Goal: Information Seeking & Learning: Learn about a topic

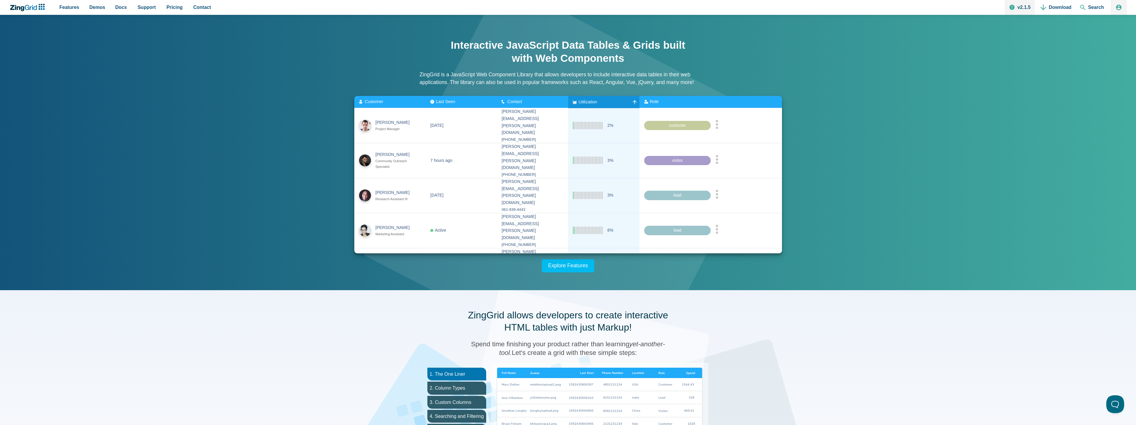
click at [589, 100] on span "Utilization" at bounding box center [587, 101] width 18 height 5
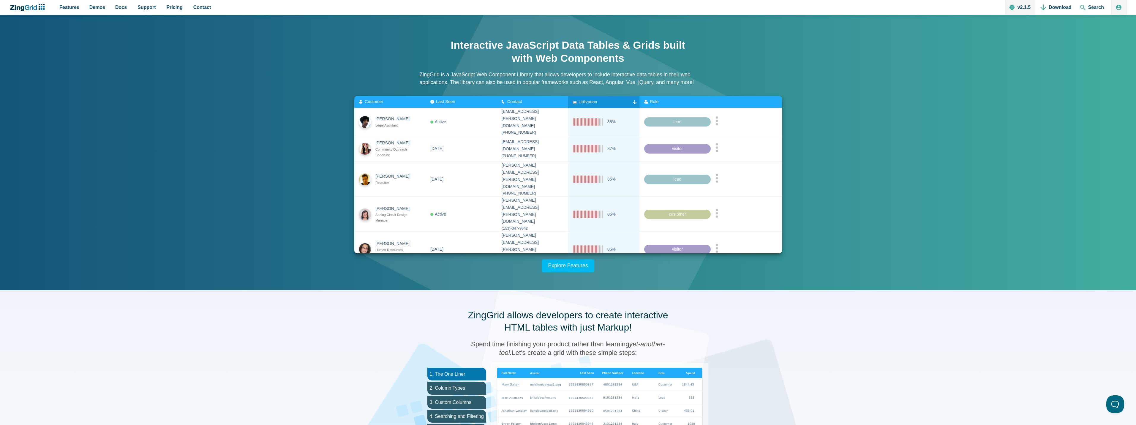
drag, startPoint x: 587, startPoint y: 102, endPoint x: 676, endPoint y: 99, distance: 88.5
click at [0, 0] on slot "Customer Last Seen Contact Utilization Role" at bounding box center [0, 0] width 0 height 0
click at [582, 272] on zg-icon "nextpage" at bounding box center [585, 275] width 6 height 6
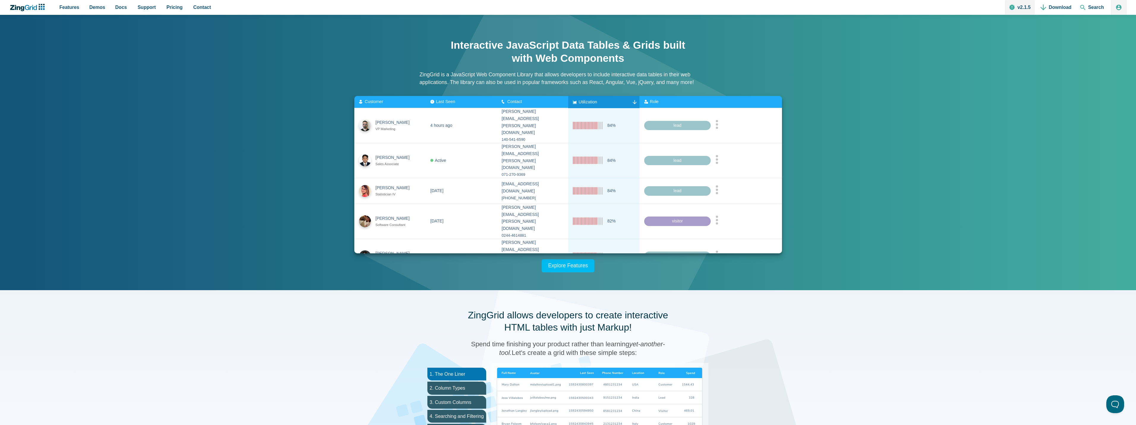
click at [582, 279] on zg-icon "nextpage" at bounding box center [584, 282] width 6 height 6
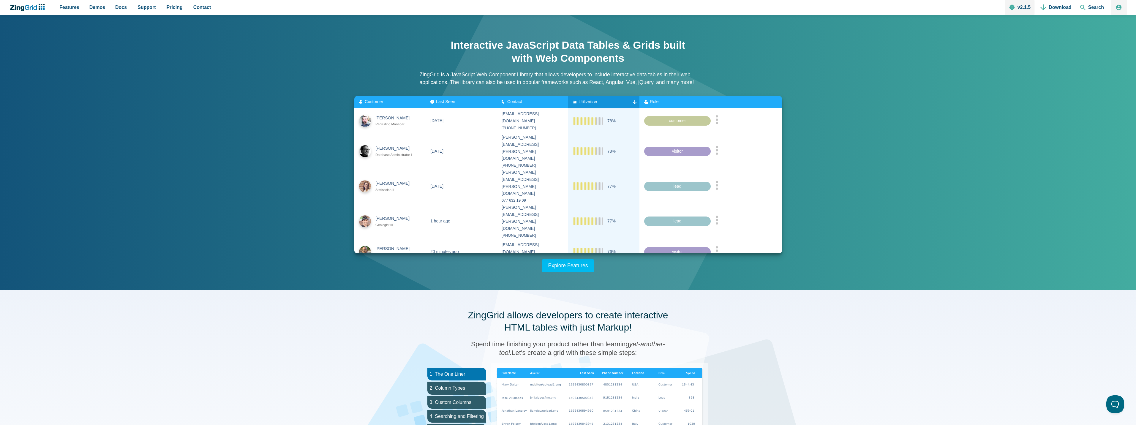
click at [582, 270] on zg-icon "nextpage" at bounding box center [583, 273] width 6 height 6
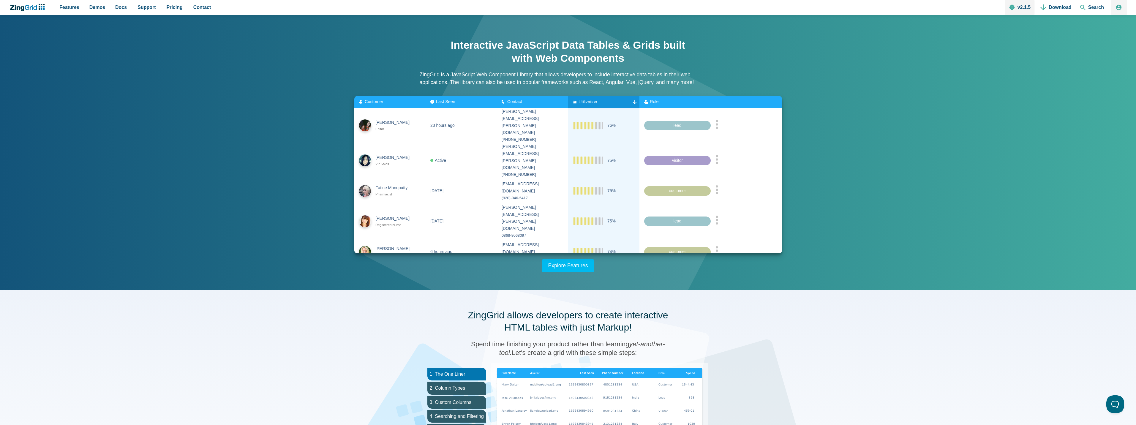
click at [582, 270] on zg-icon "nextpage" at bounding box center [583, 273] width 6 height 6
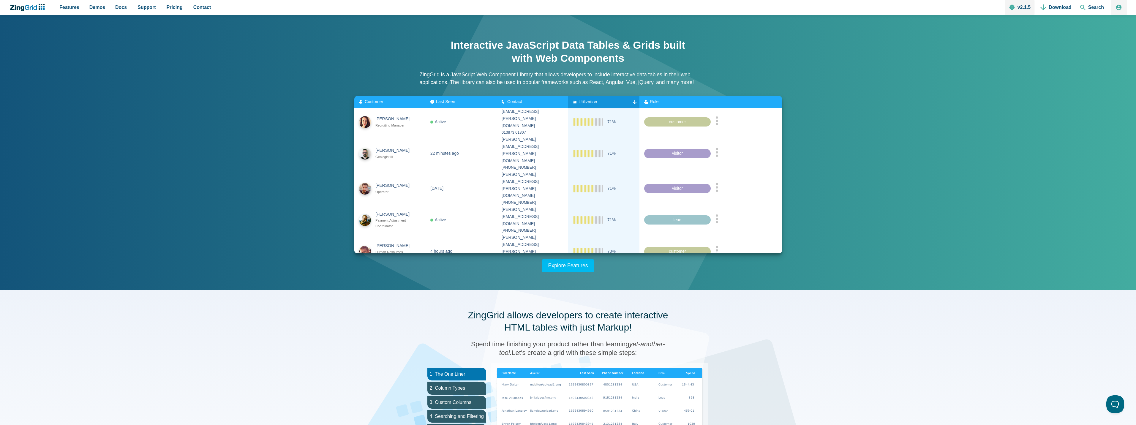
click at [582, 274] on zg-icon "nextpage" at bounding box center [583, 277] width 6 height 6
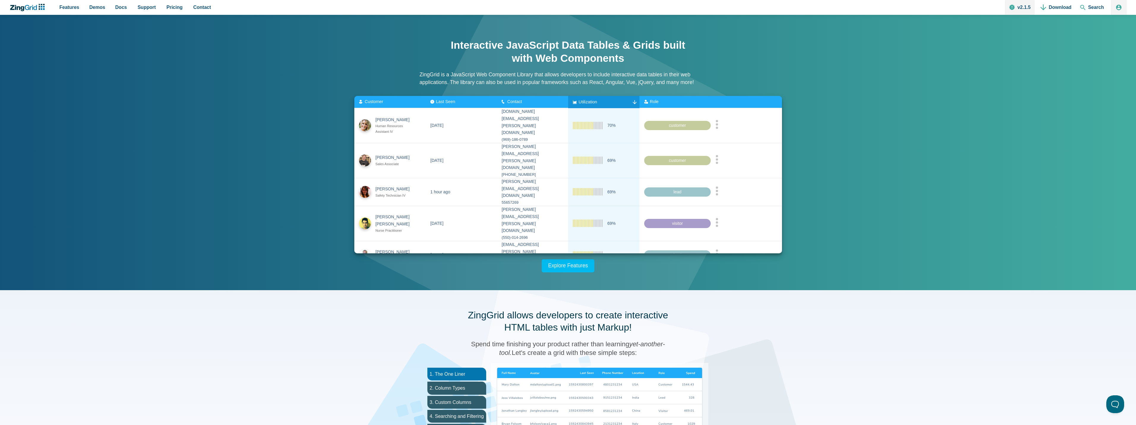
click at [582, 274] on zg-icon "nextpage" at bounding box center [583, 277] width 6 height 6
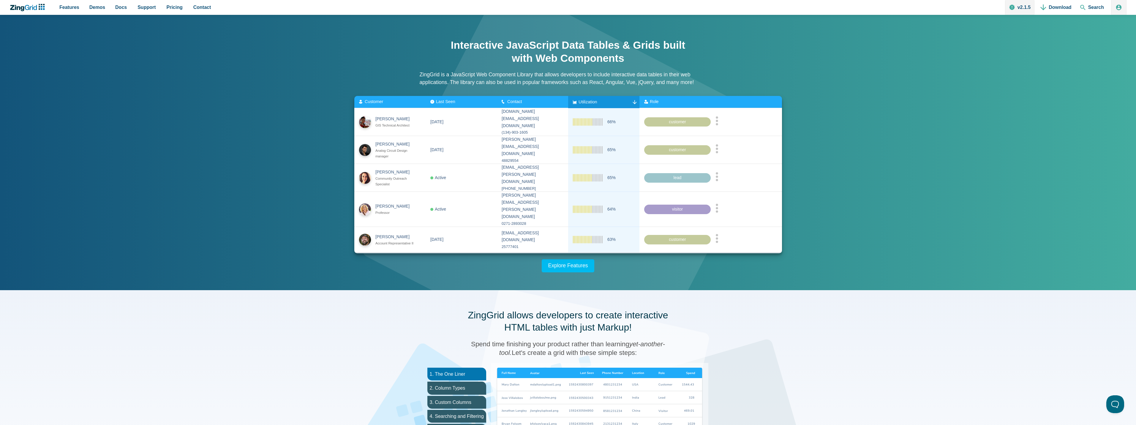
click at [741, 257] on div "Showing 31 - 35 entries" at bounding box center [755, 260] width 44 height 7
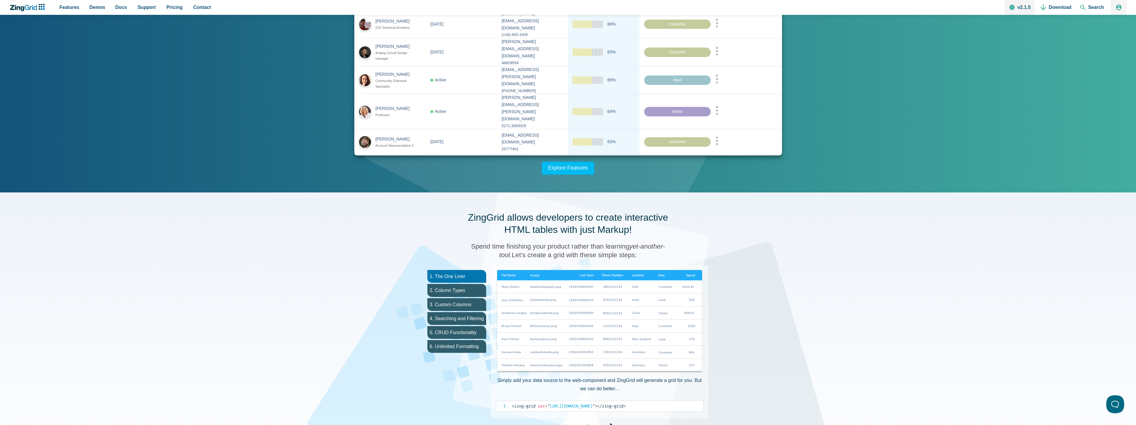
scroll to position [208, 0]
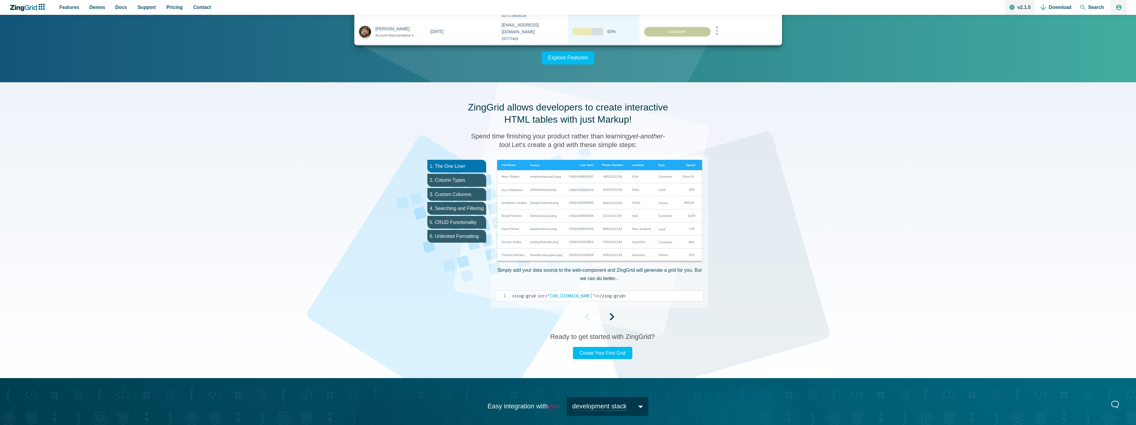
click at [533, 166] on img "App Content" at bounding box center [600, 212] width 208 height 104
drag, startPoint x: 449, startPoint y: 181, endPoint x: 456, endPoint y: 181, distance: 7.1
click at [449, 181] on li "2. Column Types" at bounding box center [456, 180] width 59 height 13
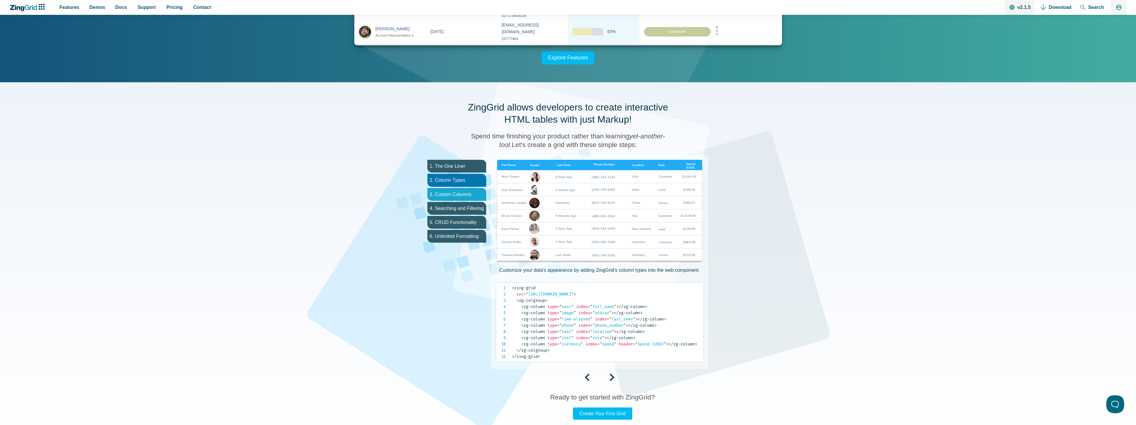
click at [452, 198] on li "3. Custom Columns" at bounding box center [456, 194] width 59 height 13
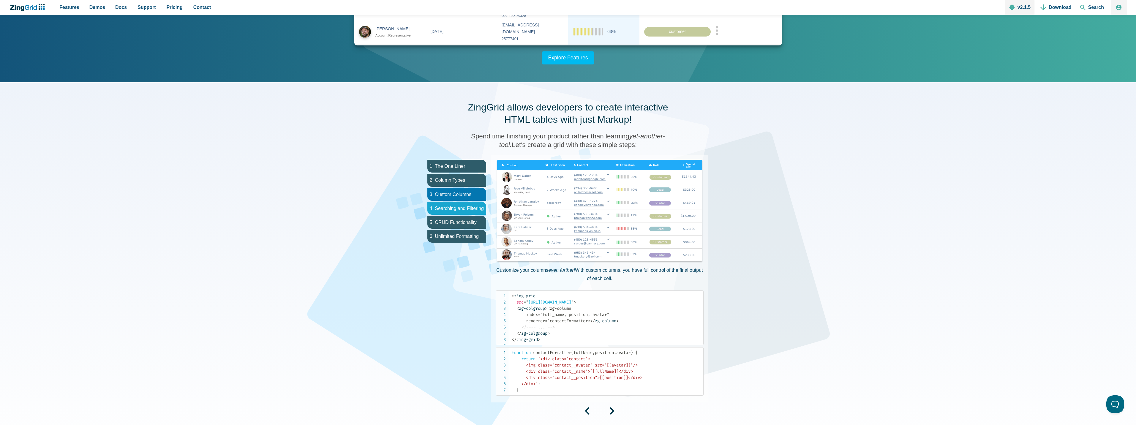
click at [447, 211] on li "4. Searching and Filtering" at bounding box center [456, 208] width 59 height 13
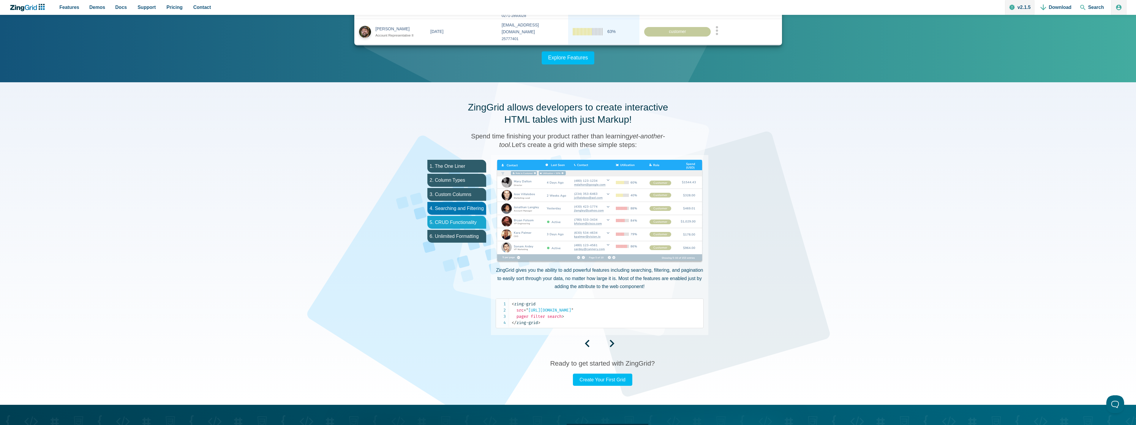
click at [449, 223] on li "5. CRUD Functionality" at bounding box center [456, 222] width 59 height 13
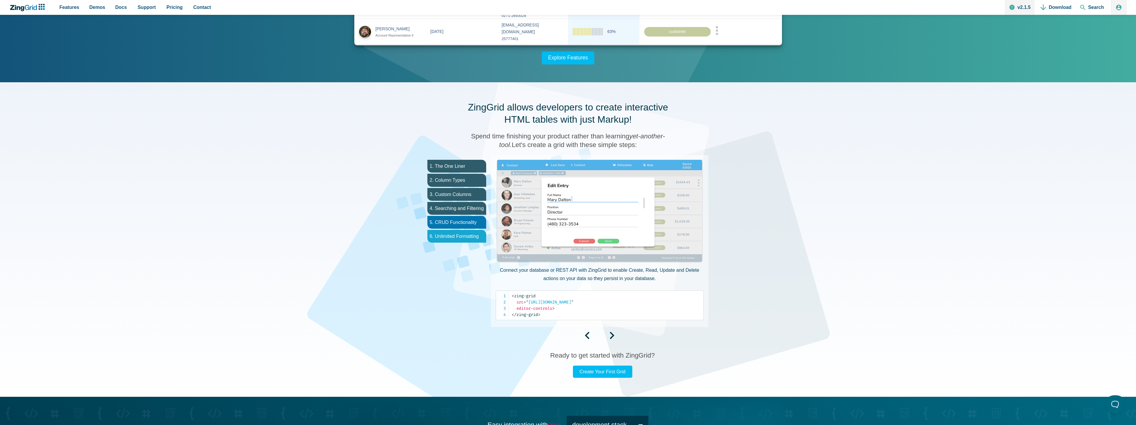
click at [450, 232] on li "6. Unlimited Formatting" at bounding box center [456, 236] width 59 height 13
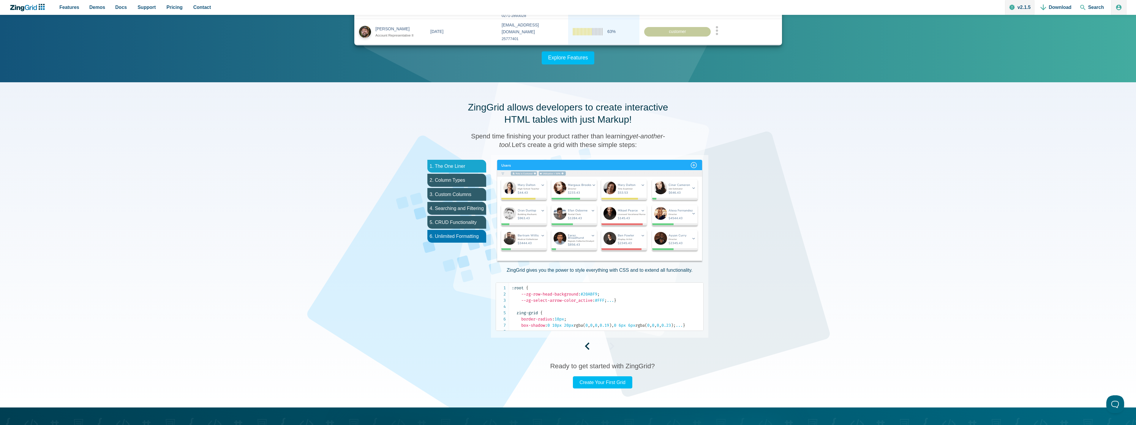
click at [451, 165] on li "1. The One Liner" at bounding box center [456, 166] width 59 height 13
